Goal: Find specific page/section: Find specific page/section

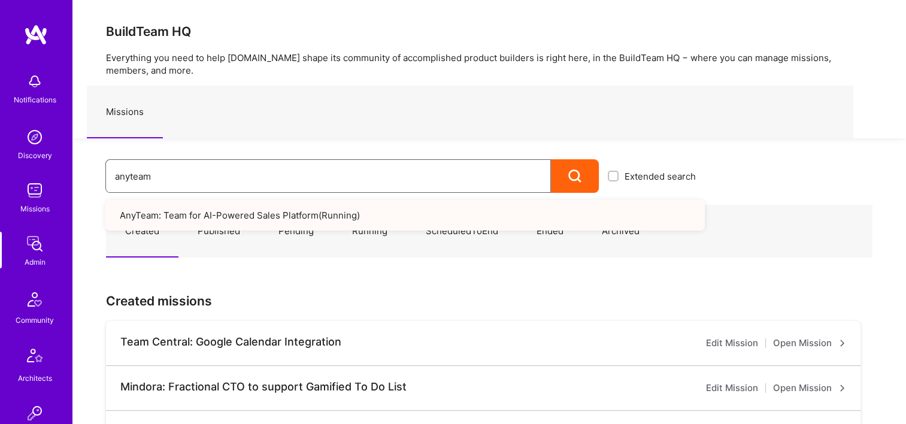
drag, startPoint x: 177, startPoint y: 177, endPoint x: 60, endPoint y: 178, distance: 116.1
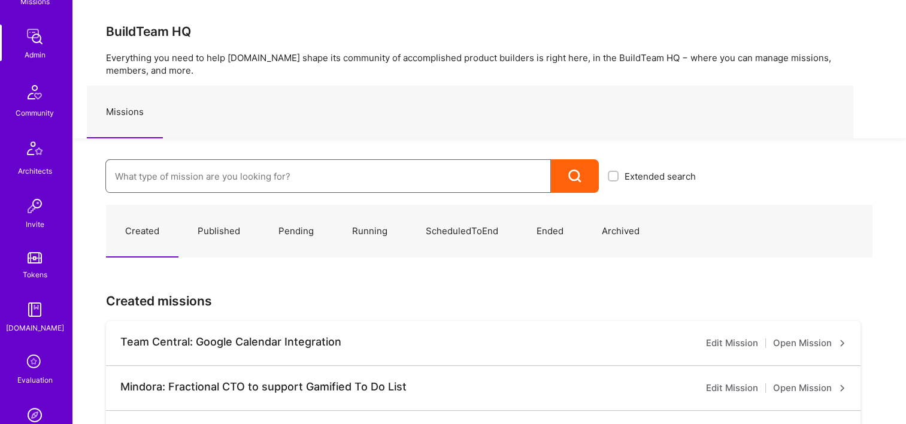
scroll to position [359, 0]
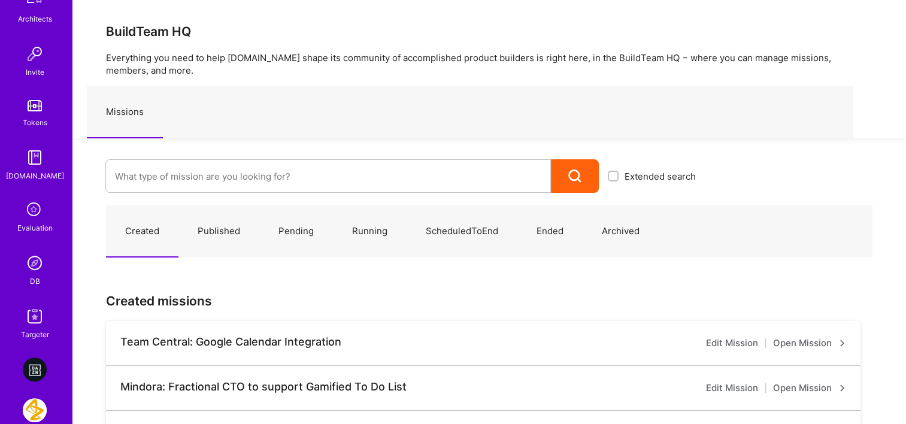
click at [40, 284] on link "DB" at bounding box center [35, 269] width 74 height 37
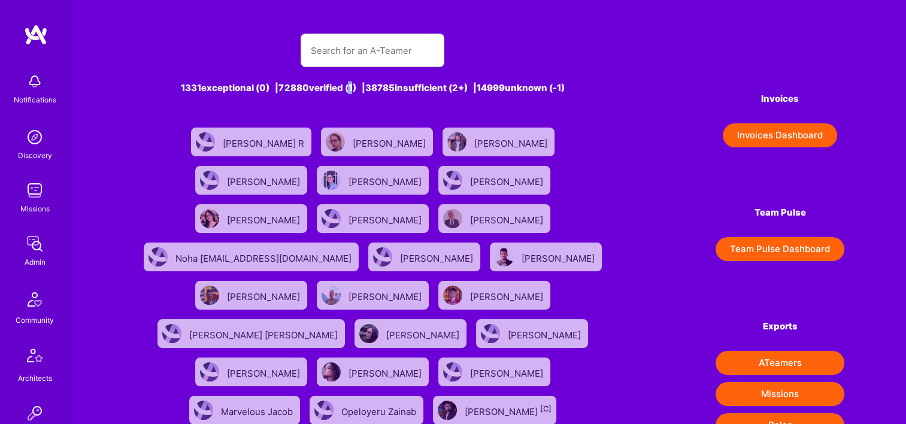
click at [343, 68] on div "1331 exceptional (0) | 72880 verified (1) | 38785 insufficient (2+) | 14999 unk…" at bounding box center [372, 415] width 477 height 793
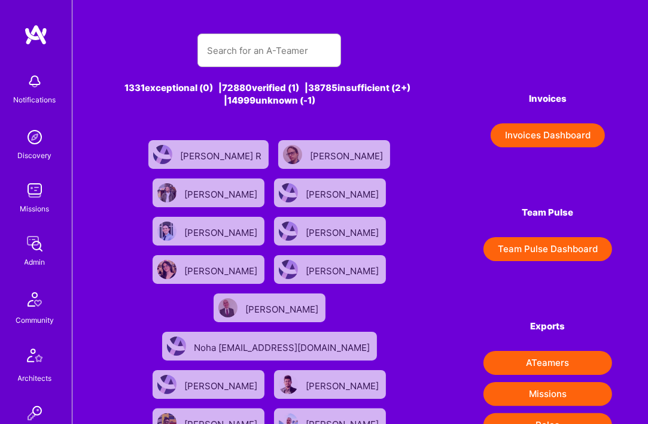
click at [344, 44] on div at bounding box center [269, 51] width 323 height 34
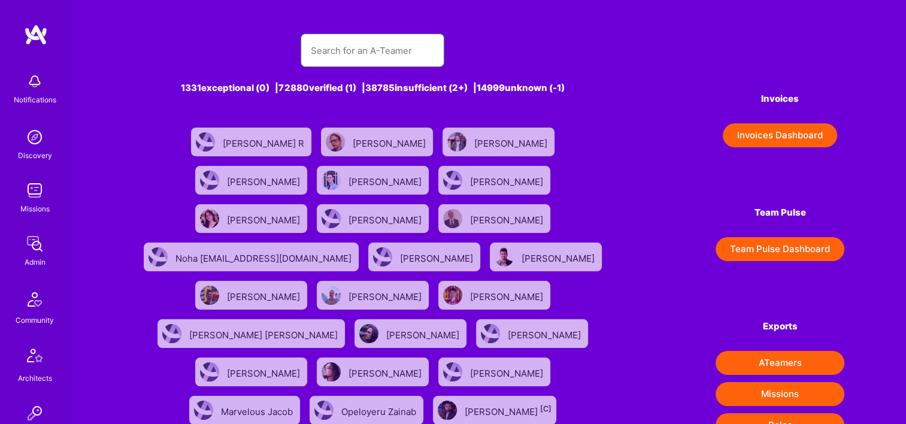
click at [339, 54] on input "text" at bounding box center [372, 50] width 124 height 31
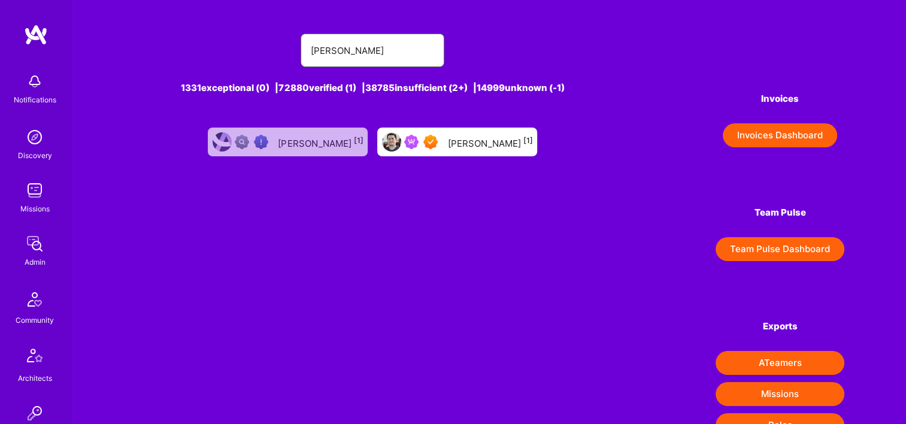
type input "[PERSON_NAME]"
click at [505, 141] on div "[PERSON_NAME] [1]" at bounding box center [489, 142] width 85 height 16
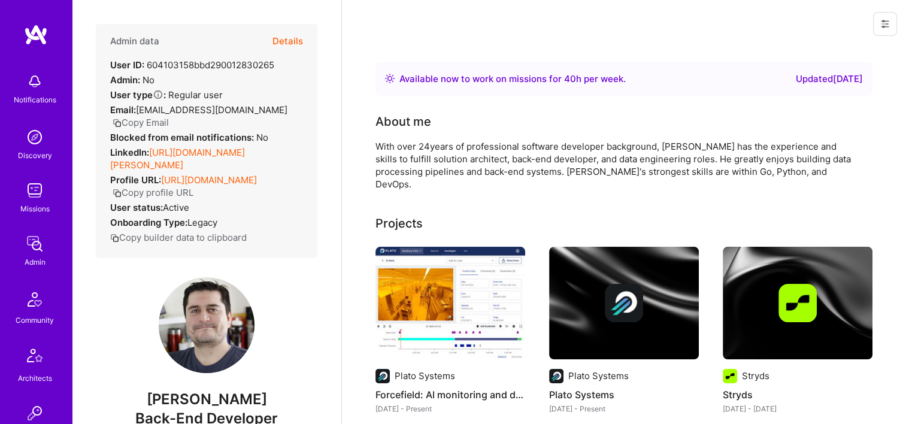
click at [282, 38] on button "Details" at bounding box center [287, 41] width 31 height 35
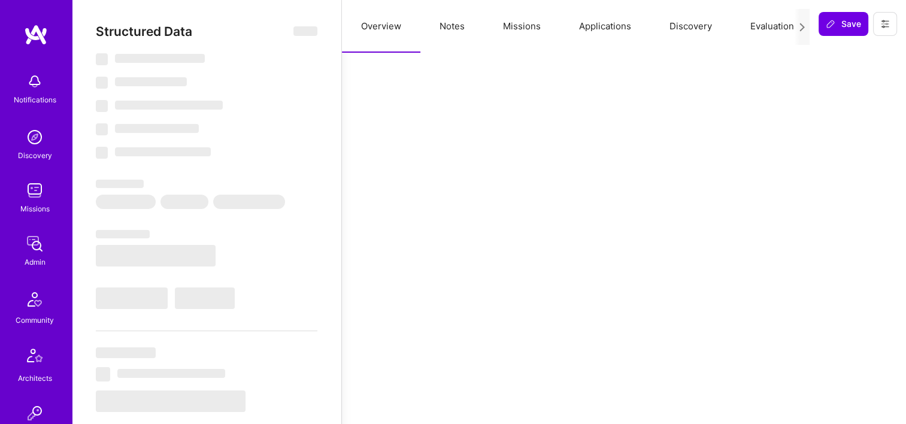
drag, startPoint x: 515, startPoint y: 24, endPoint x: 530, endPoint y: 59, distance: 38.4
click at [515, 23] on button "Missions" at bounding box center [522, 26] width 76 height 53
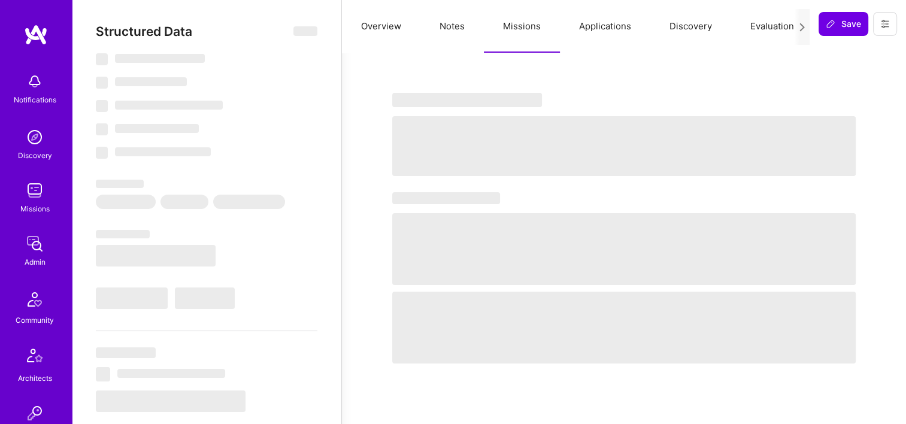
type textarea "x"
select select "Right Now"
select select "7"
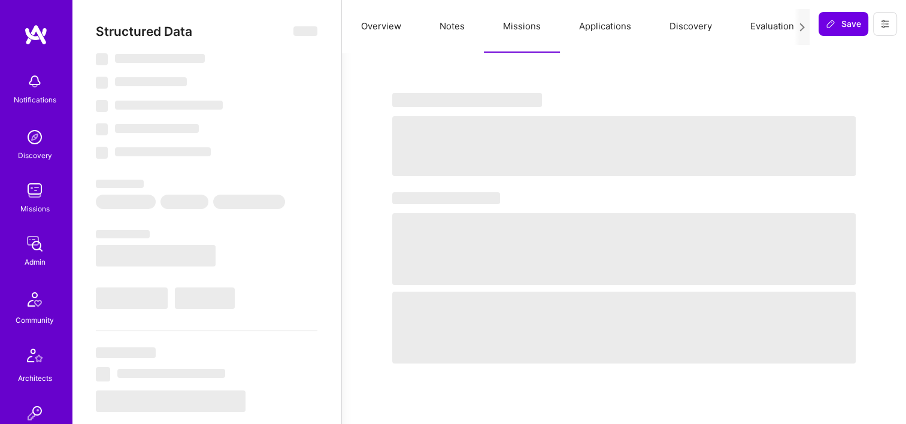
select select "7"
select select "BR"
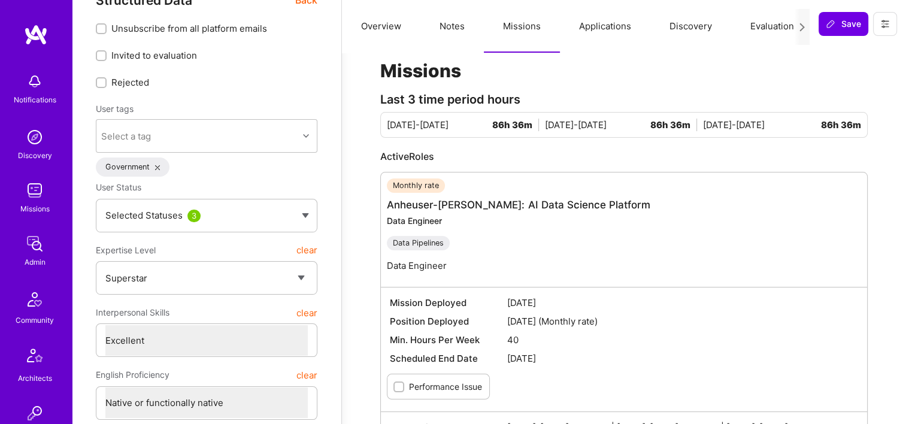
scroll to position [60, 0]
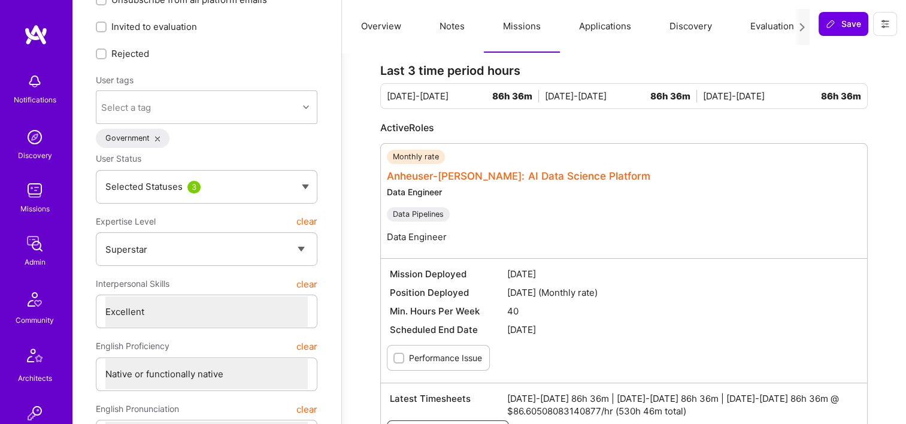
click at [503, 178] on link "Anheuser-[PERSON_NAME]: AI Data Science Platform" at bounding box center [518, 176] width 263 height 12
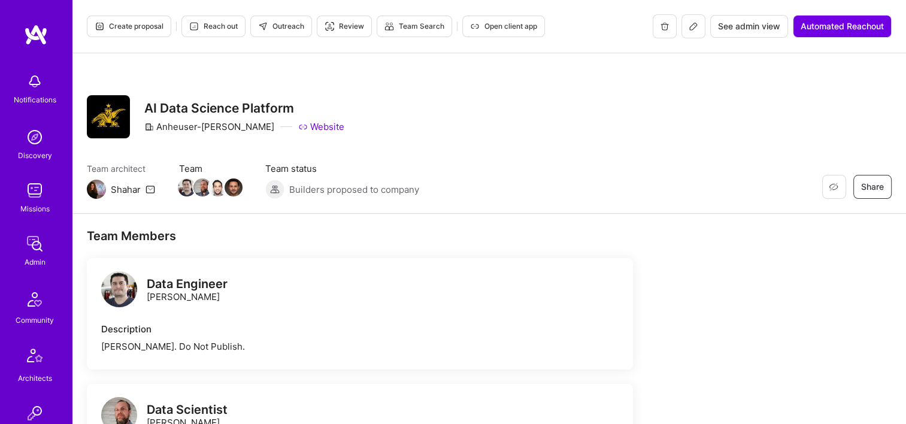
click at [740, 20] on span "See admin view" at bounding box center [749, 26] width 62 height 12
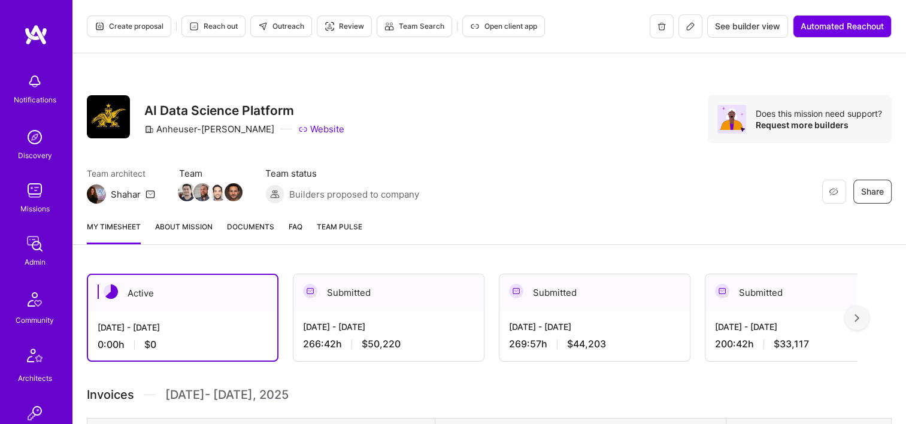
click at [356, 320] on div "[DATE] - [DATE]" at bounding box center [388, 326] width 171 height 13
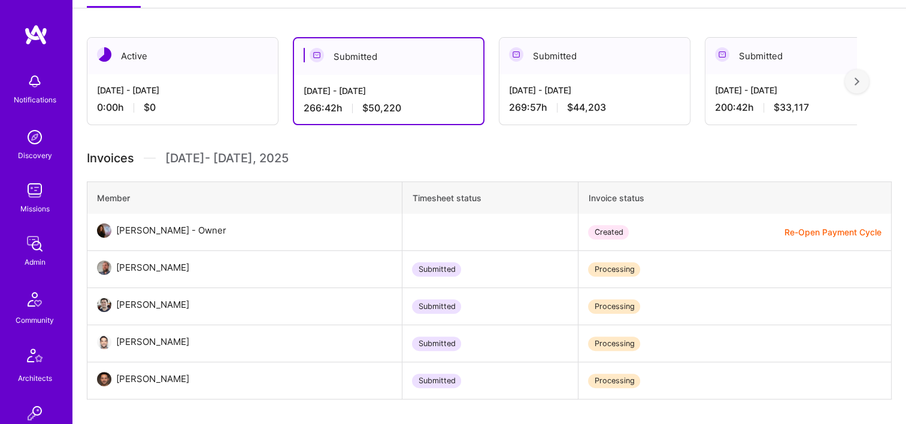
scroll to position [299, 0]
